Goal: Navigation & Orientation: Find specific page/section

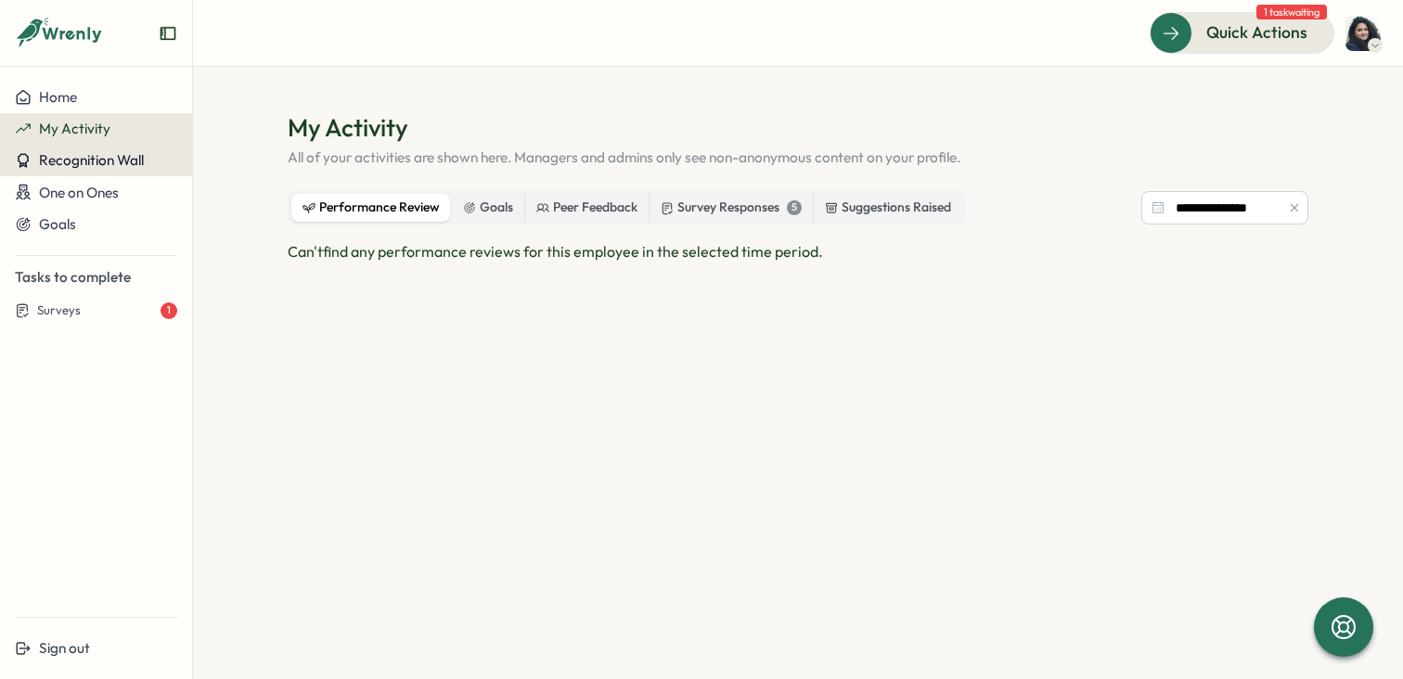
click at [110, 149] on button "Recognition Wall" at bounding box center [96, 161] width 192 height 32
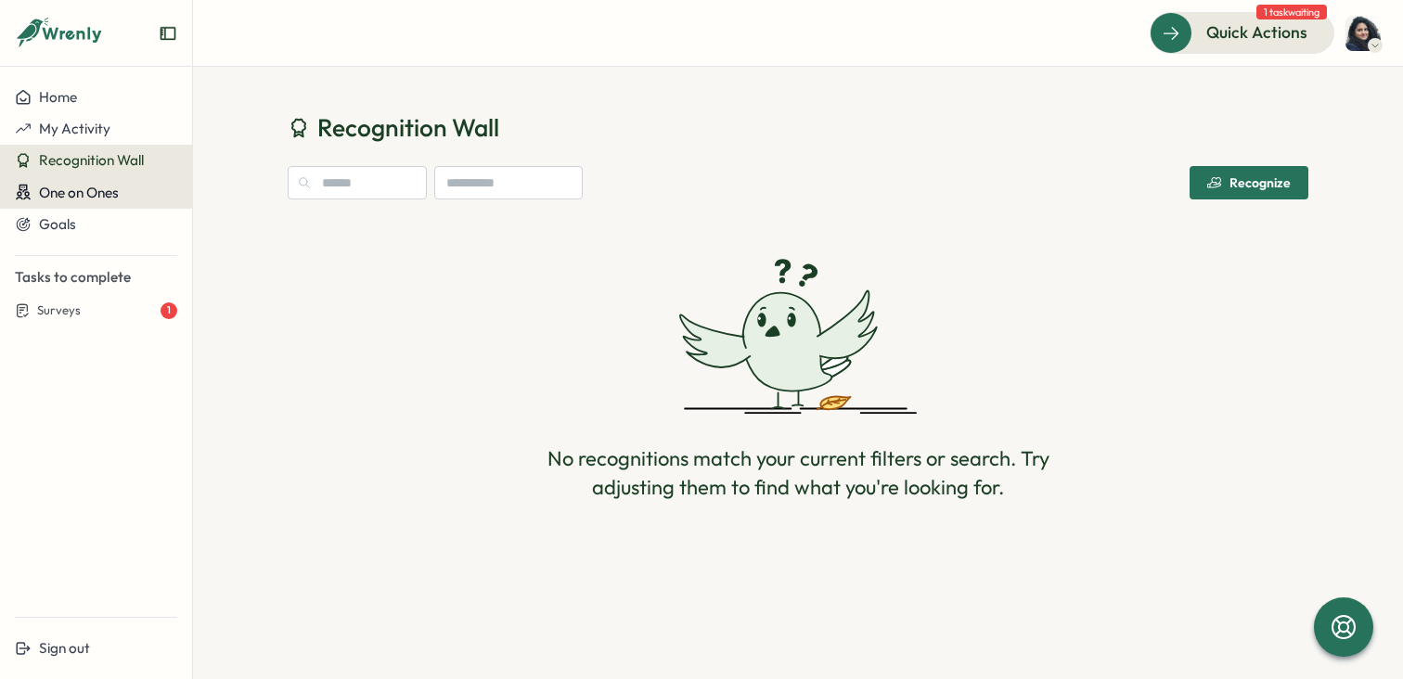
click at [112, 199] on span "One on Ones" at bounding box center [79, 193] width 80 height 18
